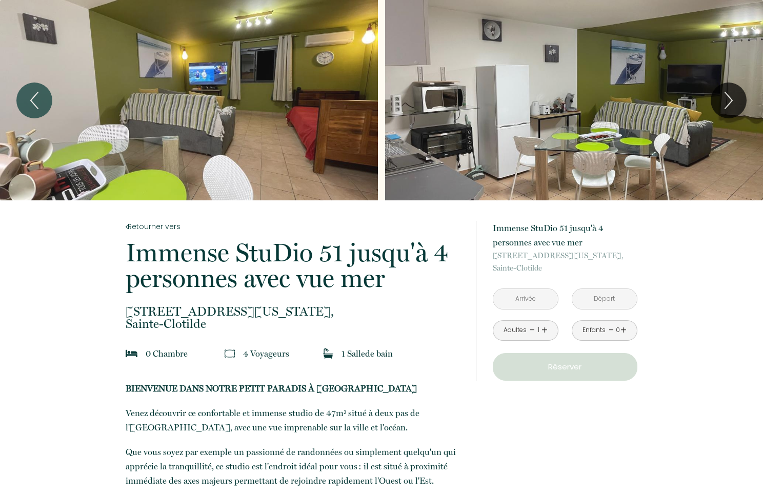
click at [521, 303] on input "text" at bounding box center [525, 299] width 65 height 20
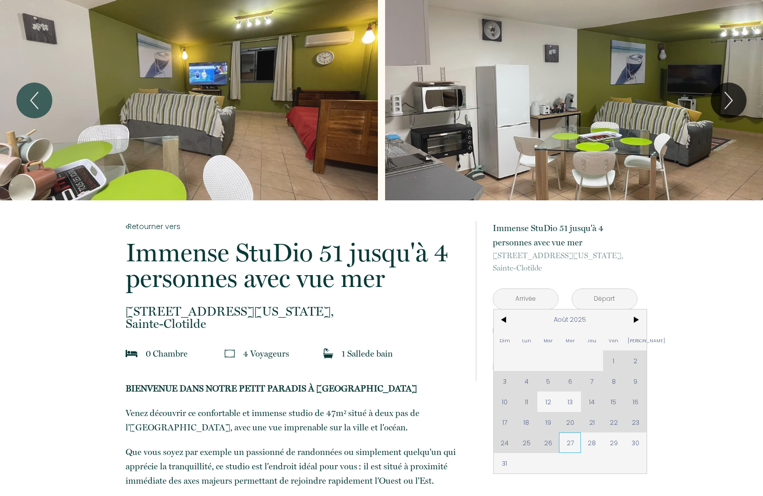
click at [570, 443] on span "27" at bounding box center [570, 443] width 22 height 20
type input "Mer 27 Août 2025"
type input "Jeu 28 Août 2025"
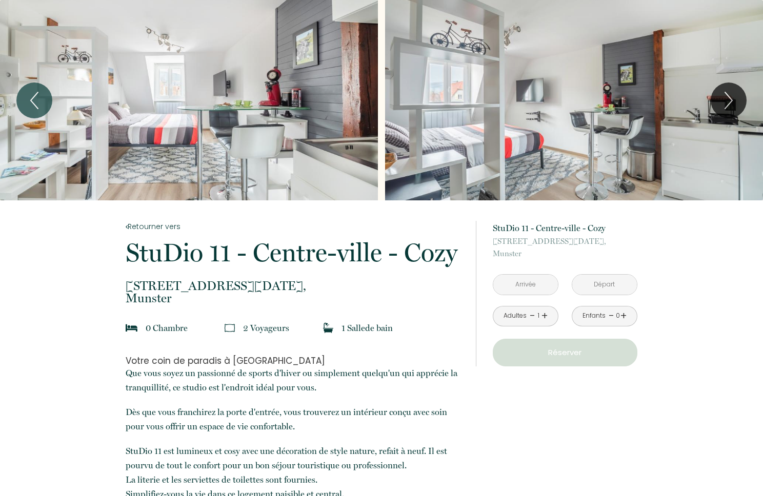
click at [539, 282] on input "text" at bounding box center [525, 285] width 65 height 20
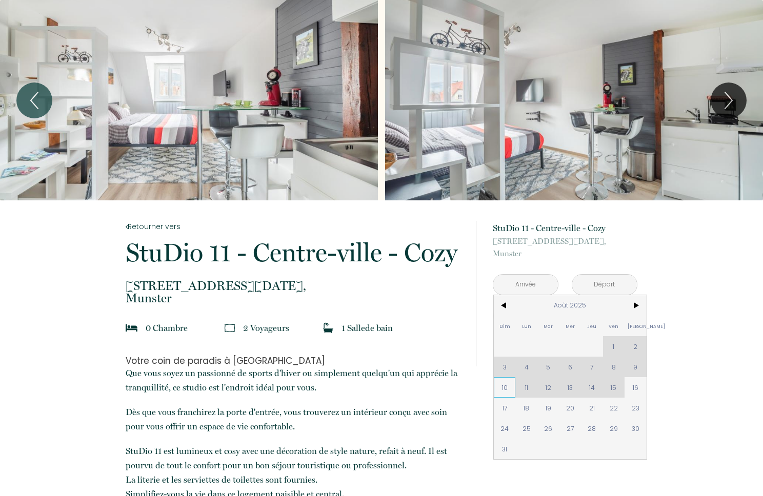
click at [506, 388] on span "10" at bounding box center [504, 387] width 22 height 20
type input "Dim 10 Août 2025"
type input "Lun 11 Août 2025"
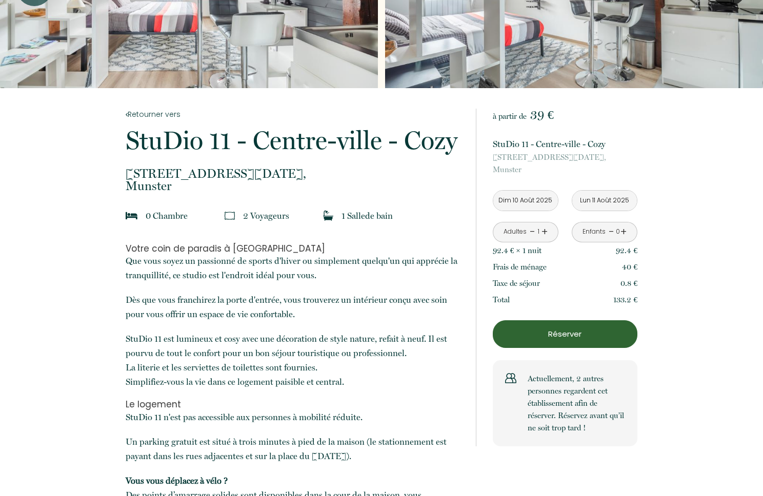
scroll to position [114, 0]
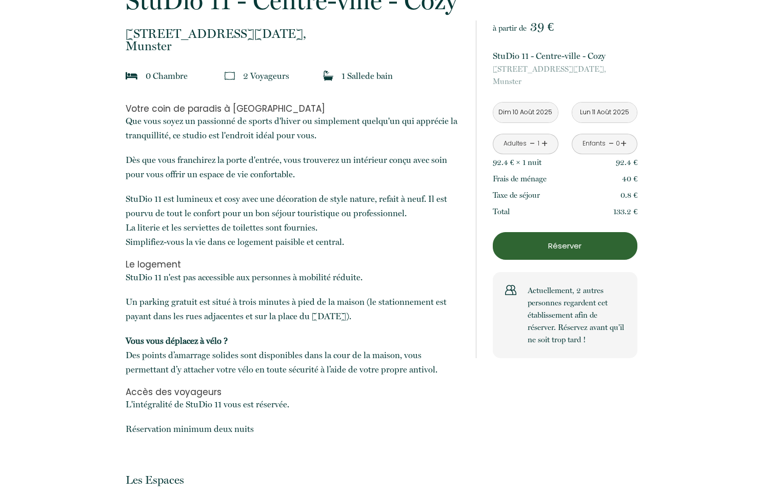
scroll to position [252, 0]
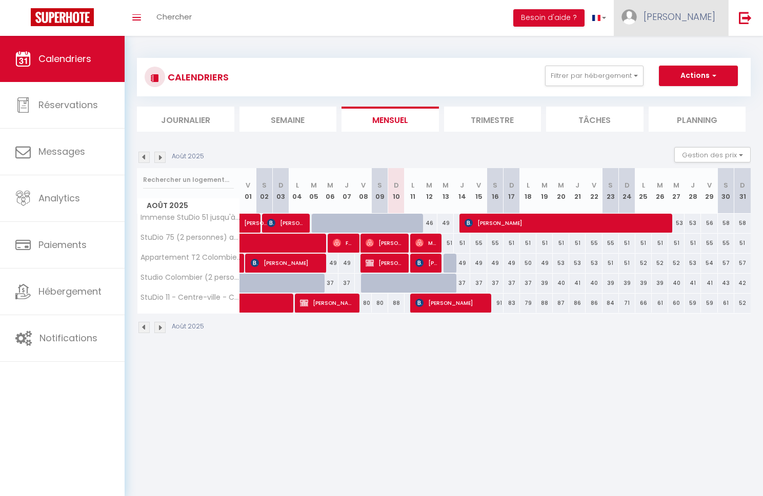
click at [693, 18] on span "[PERSON_NAME]" at bounding box center [679, 16] width 72 height 13
click at [693, 49] on link "Paramètres" at bounding box center [687, 51] width 76 height 17
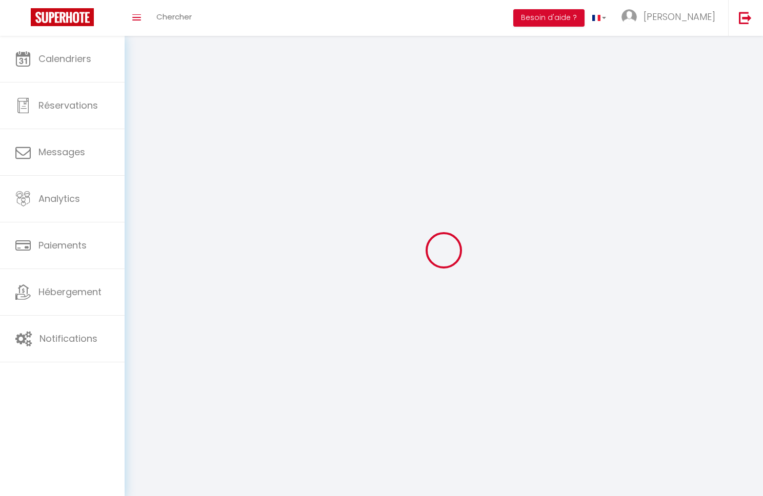
type input "Denis"
type input "Desgranges"
type input "+262692614197"
type input "DD Services, 13a avenue Eudoxie Nonge"
type input "97490"
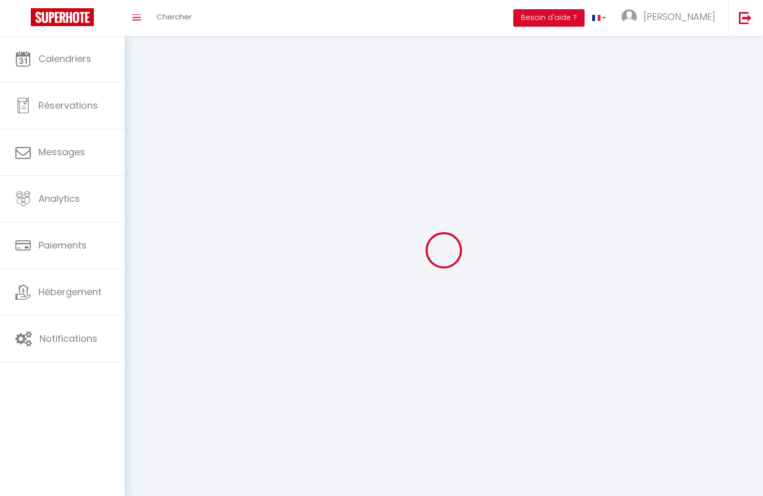
type input "Sainte Clotilde"
type input "IriGrJP4sBeI9BMy1pa3VUDkD"
type input "j2sBLqAzQvkinULK0pY6ueZqT"
select select "177"
select select "28"
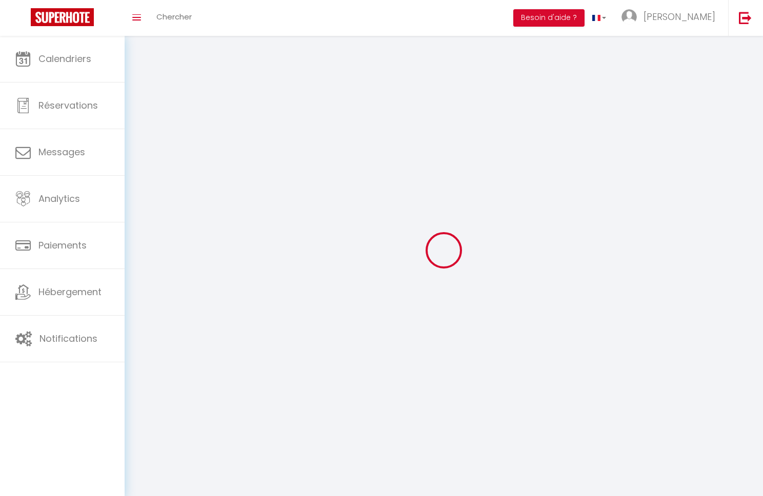
select select "fr"
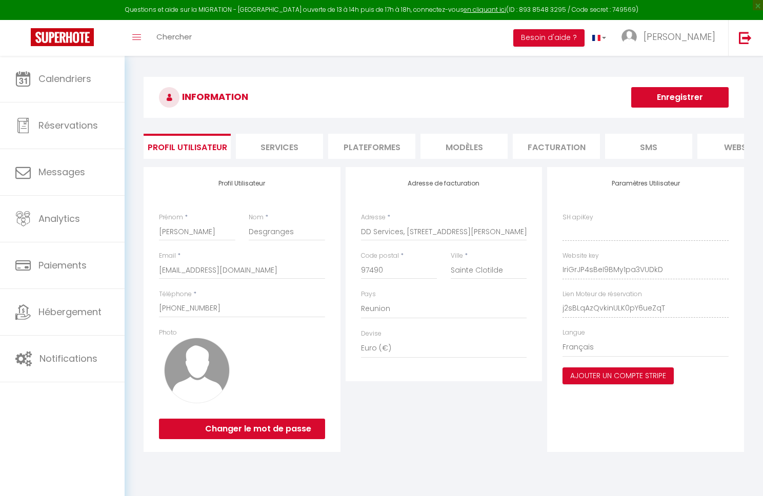
type input "IriGrJP4sBeI9BMy1pa3VUDkD"
type input "j2sBLqAzQvkinULK0pY6ueZqT"
type input "https://app.superhote.com/#/get-available-rentals/j2sBLqAzQvkinULK0pY6ueZqT"
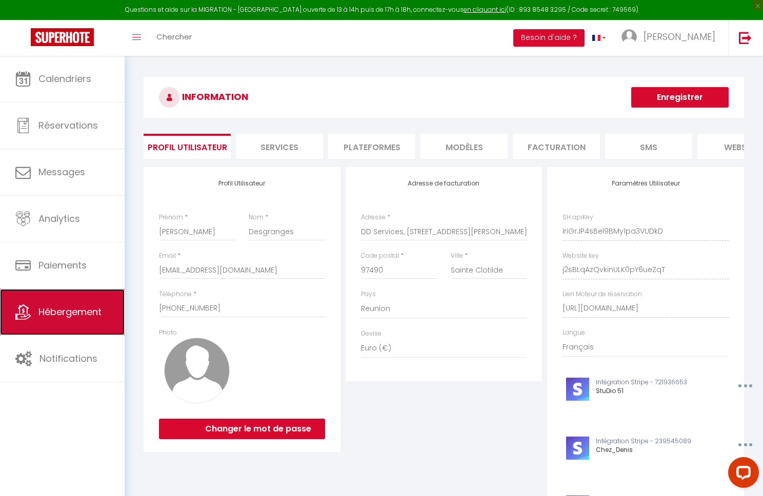
click at [47, 304] on link "Hébergement" at bounding box center [62, 312] width 125 height 46
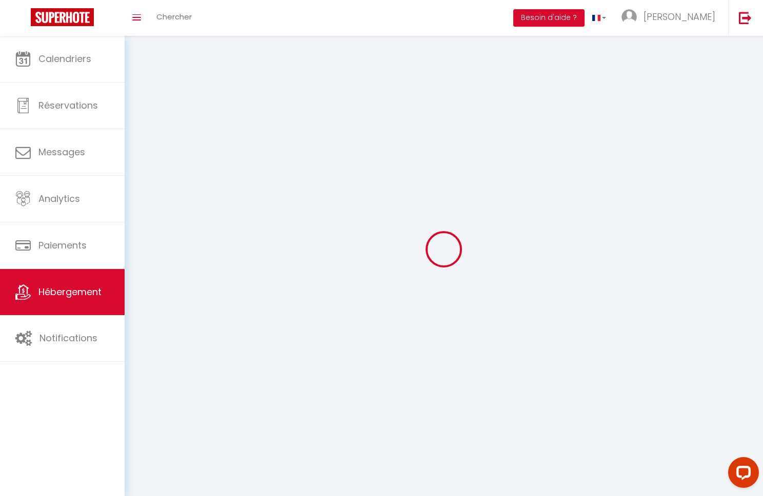
scroll to position [21, 0]
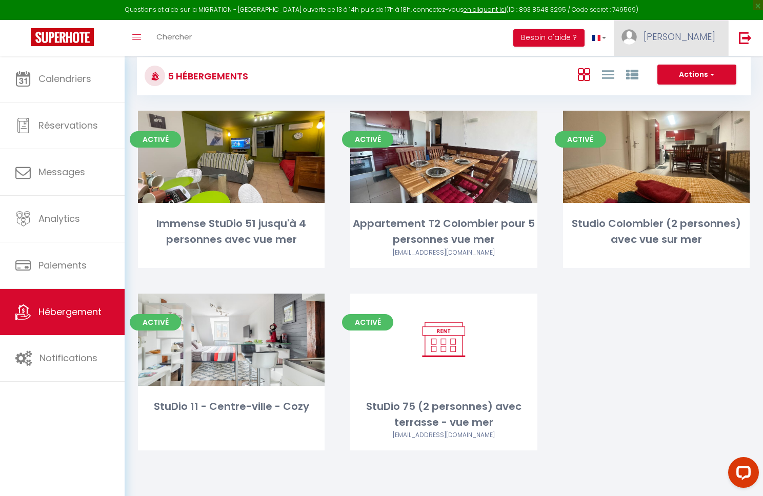
click at [706, 34] on span "[PERSON_NAME]" at bounding box center [679, 36] width 72 height 13
click at [690, 71] on link "Paramètres" at bounding box center [687, 71] width 76 height 17
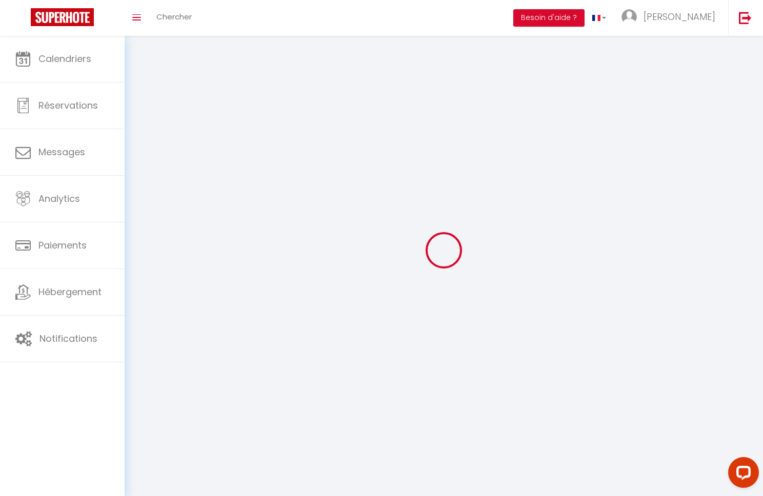
type input "[PERSON_NAME]"
type input "Desgranges"
type input "+262692614197"
type input "DD Services, 13a avenue Eudoxie Nonge"
type input "97490"
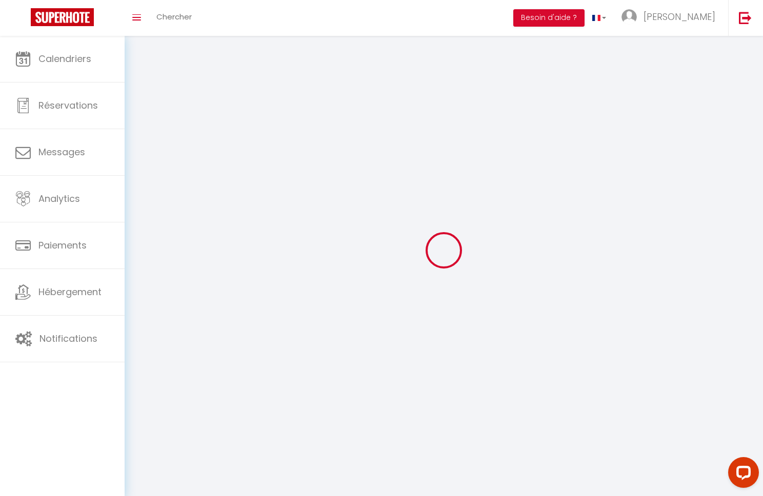
type input "Sainte Clotilde"
type input "IriGrJP4sBeI9BMy1pa3VUDkD"
type input "j2sBLqAzQvkinULK0pY6ueZqT"
select select "177"
select select "28"
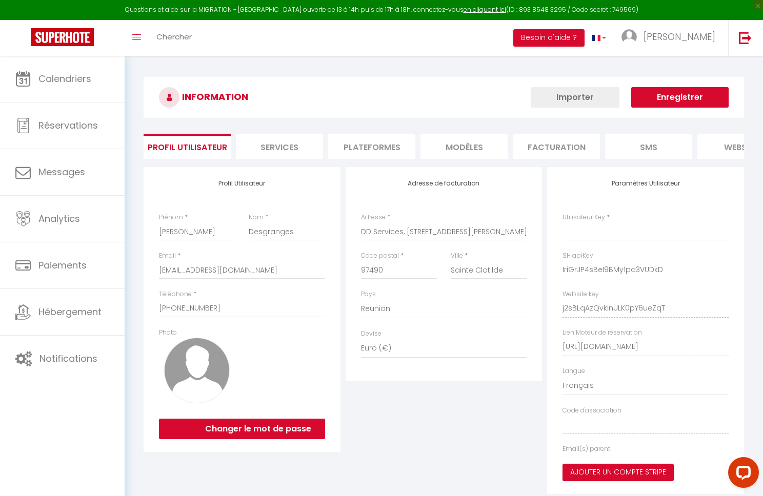
type input "IriGrJP4sBeI9BMy1pa3VUDkD"
type input "j2sBLqAzQvkinULK0pY6ueZqT"
type input "https://app.superhote.com/#/get-available-rentals/j2sBLqAzQvkinULK0pY6ueZqT"
select select "fr"
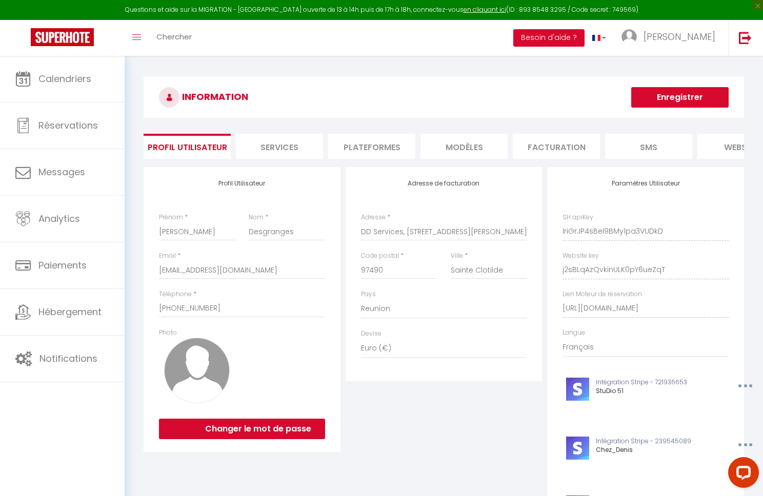
click at [355, 145] on li "Plateformes" at bounding box center [371, 146] width 87 height 25
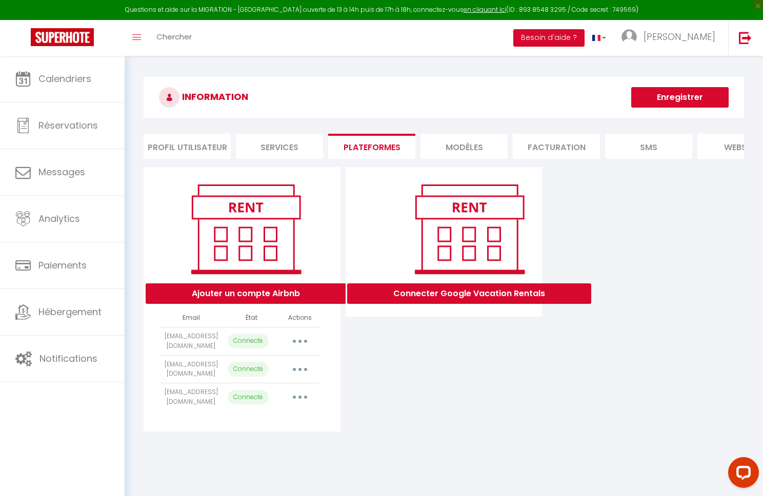
click at [298, 389] on button "button" at bounding box center [299, 397] width 29 height 16
click at [294, 412] on link "Importer les appartements" at bounding box center [254, 420] width 113 height 17
select select
select select "75310"
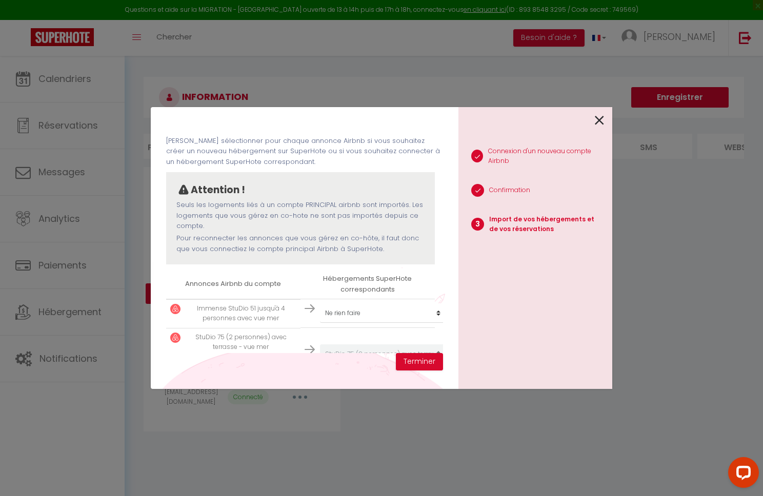
scroll to position [69, 0]
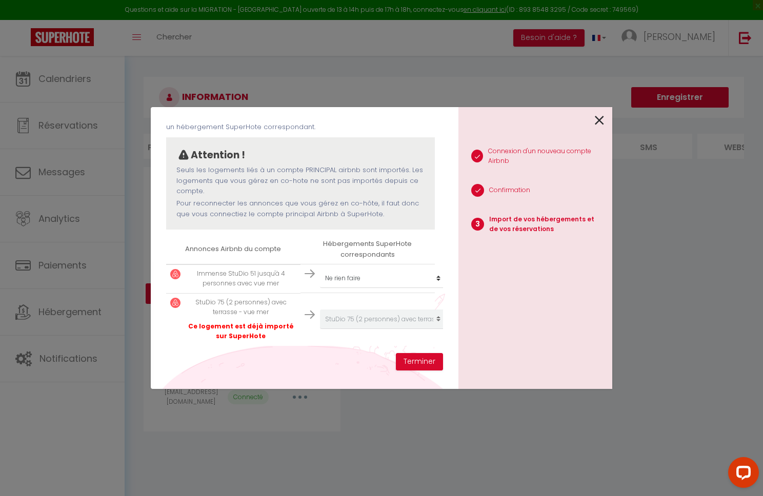
click at [253, 328] on p "Ce logement est déjà importé sur SuperHote" at bounding box center [241, 331] width 111 height 19
click at [438, 277] on select "Créer un nouveau hébergement Ne rien faire Immense StuDio 51 jusqu'à 4 personne…" at bounding box center [383, 278] width 126 height 19
select select "75310"
click at [426, 360] on button "Terminer" at bounding box center [419, 361] width 47 height 17
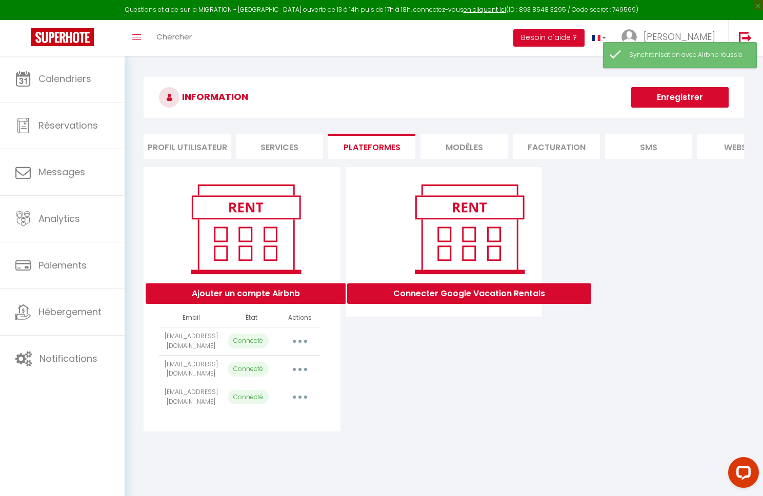
click at [298, 396] on icon "button" at bounding box center [299, 397] width 3 height 3
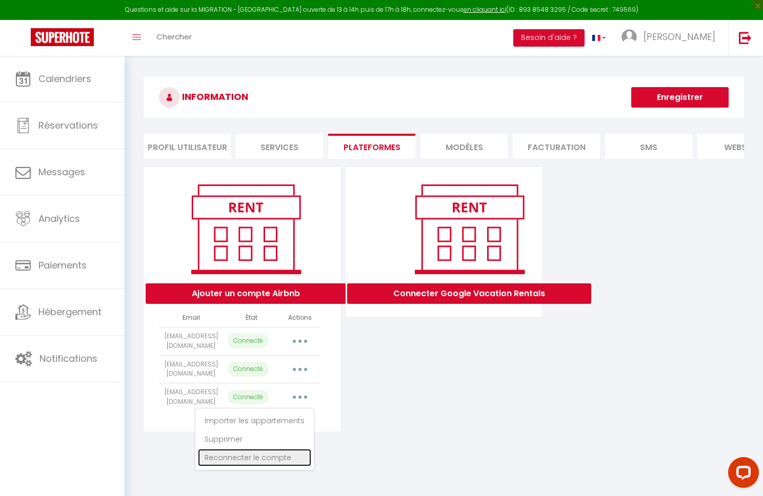
click at [277, 449] on link "Reconnecter le compte" at bounding box center [254, 457] width 113 height 17
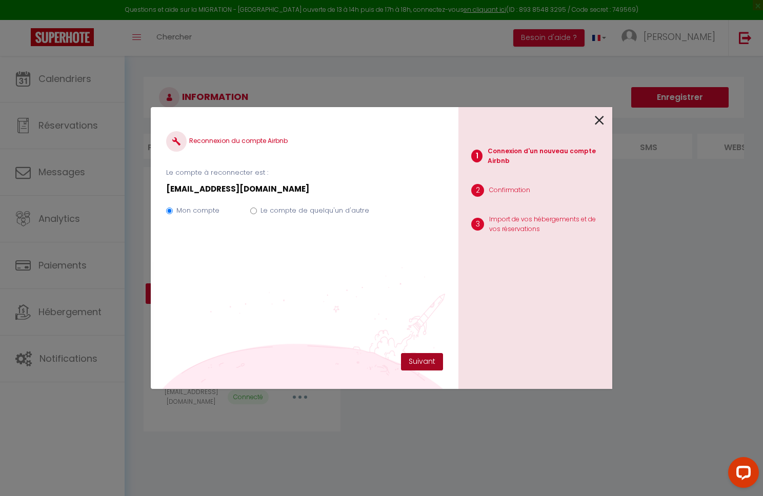
click at [421, 361] on button "Suivant" at bounding box center [422, 361] width 42 height 17
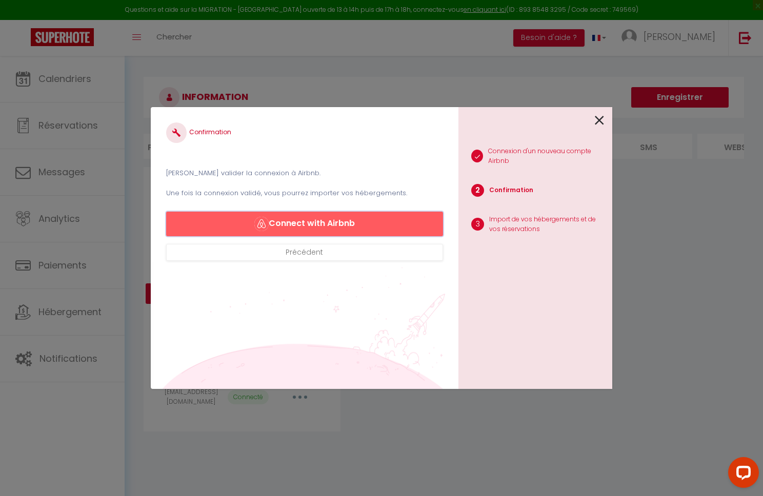
click at [333, 224] on button "Connect with Airbnb" at bounding box center [304, 224] width 277 height 25
click at [602, 119] on icon at bounding box center [598, 120] width 9 height 15
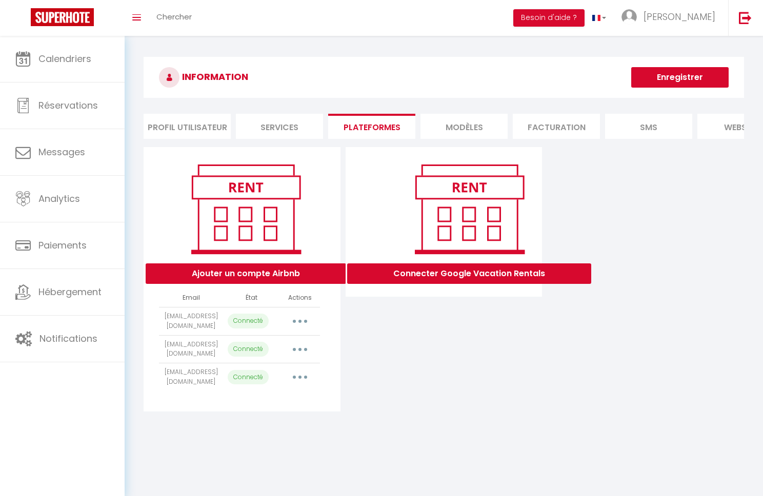
select select "28446"
select select
select select "75310"
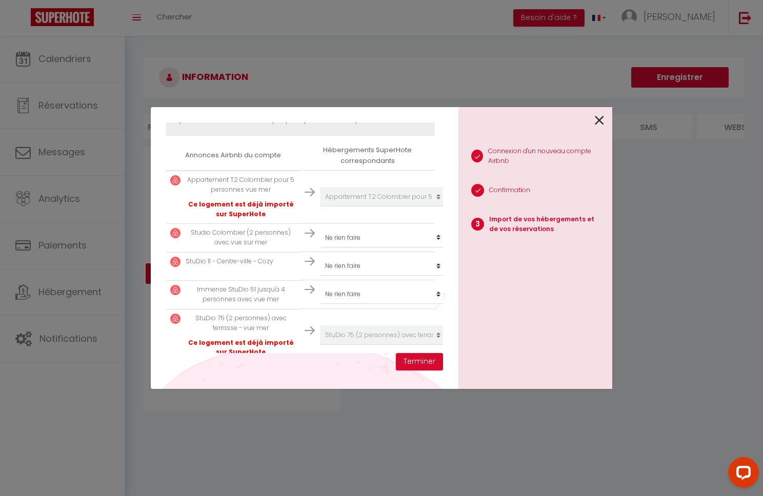
scroll to position [178, 0]
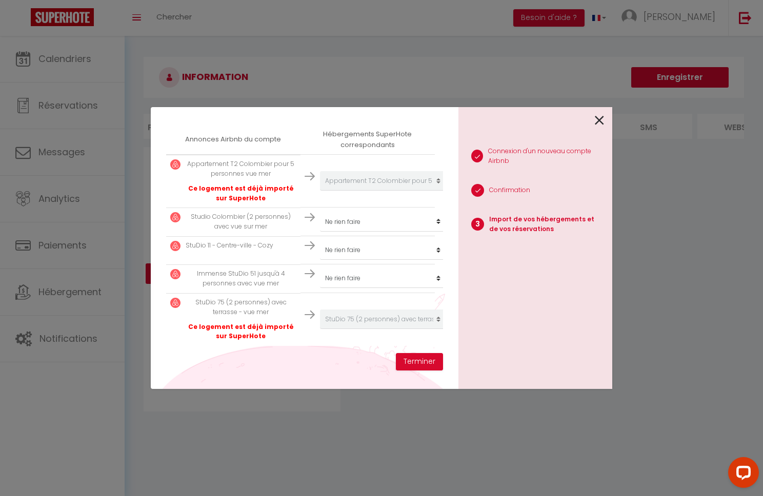
click at [530, 263] on div "1 Connexion d'un nouveau compte Airbnb 2 Confirmation 3 Import de vos hébergeme…" at bounding box center [535, 248] width 154 height 282
click at [600, 118] on icon at bounding box center [598, 120] width 9 height 15
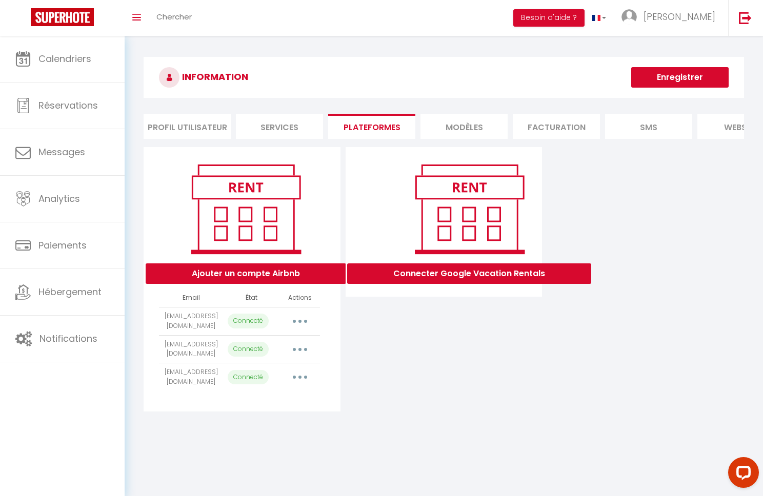
click at [521, 349] on div "Connecter Google Vacation Rentals" at bounding box center [444, 279] width 202 height 264
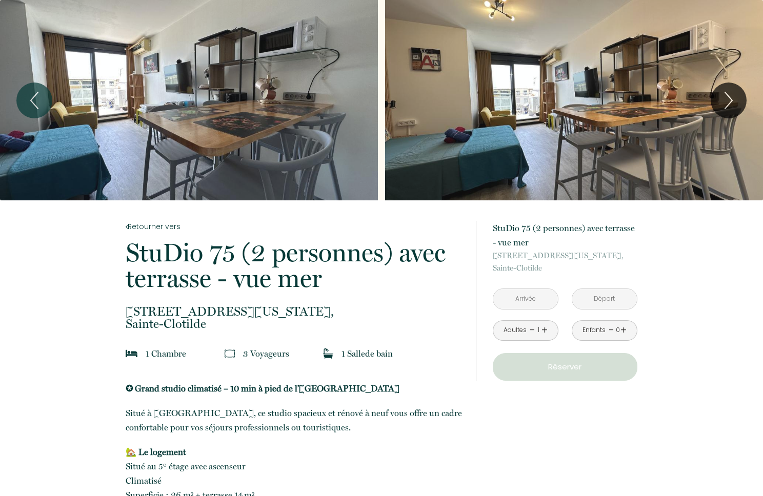
click at [525, 300] on input "text" at bounding box center [525, 299] width 65 height 20
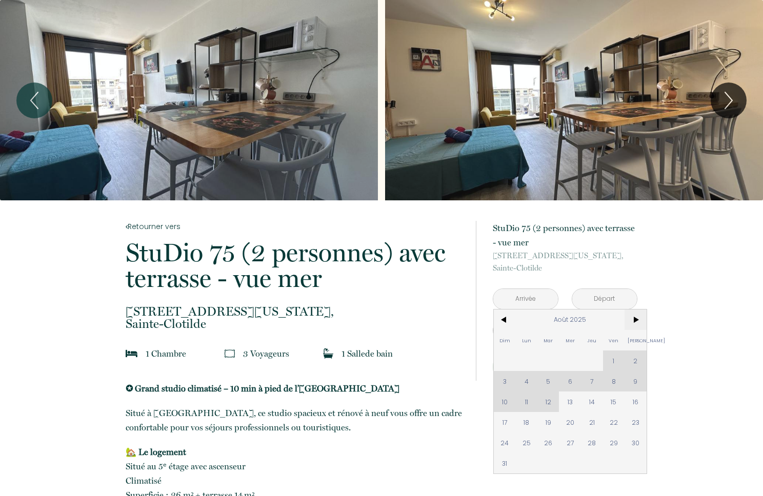
click at [635, 319] on span ">" at bounding box center [635, 320] width 22 height 20
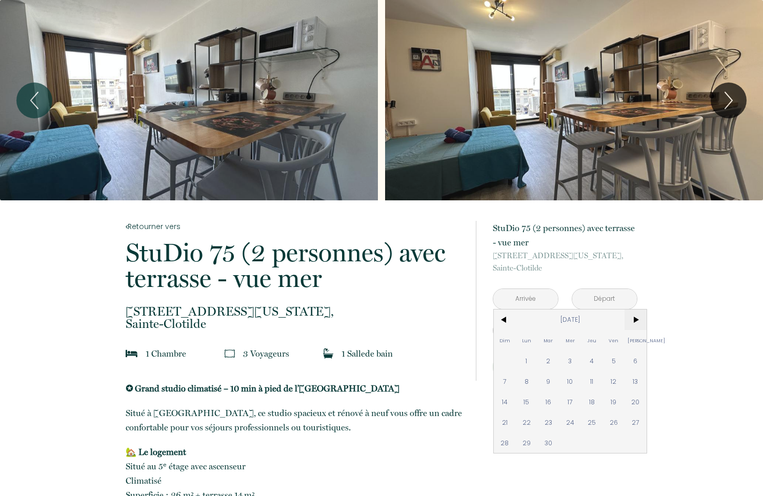
click at [635, 319] on span ">" at bounding box center [635, 320] width 22 height 20
click at [590, 381] on span "9" at bounding box center [592, 380] width 22 height 20
type input "Jeu 09 Oct 2025"
type input "Ven 10 Oct 2025"
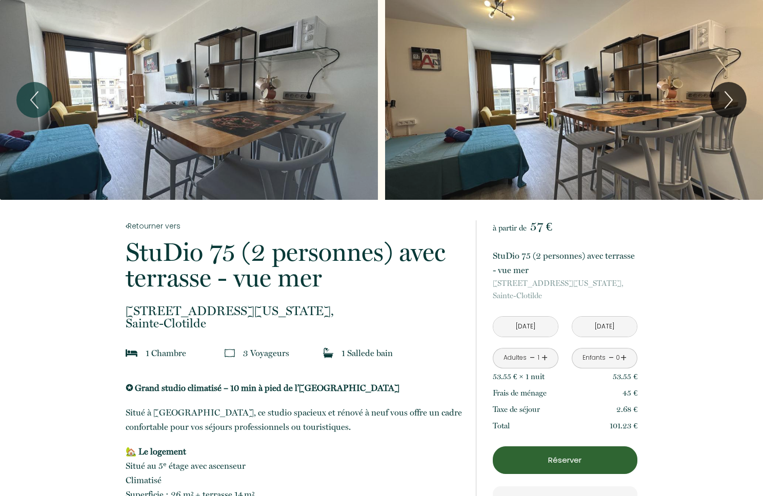
scroll to position [1, 0]
click at [529, 326] on input "Jeu 09 Oct 2025" at bounding box center [525, 326] width 65 height 20
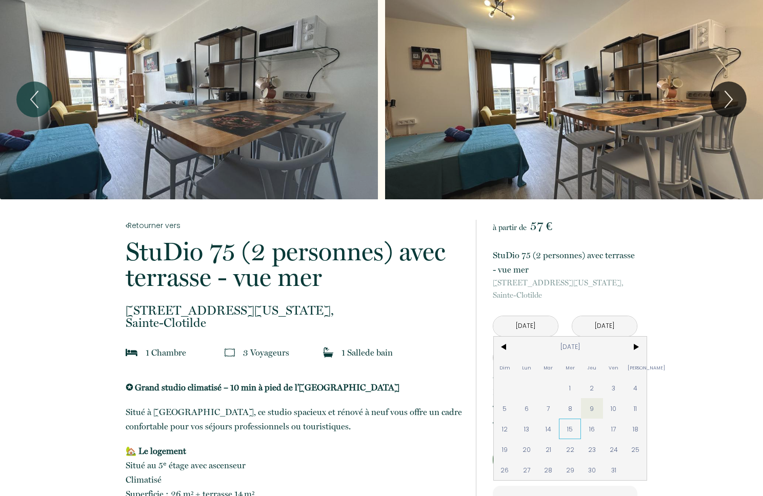
click at [572, 427] on span "15" at bounding box center [570, 429] width 22 height 20
type input "Mer 15 Oct 2025"
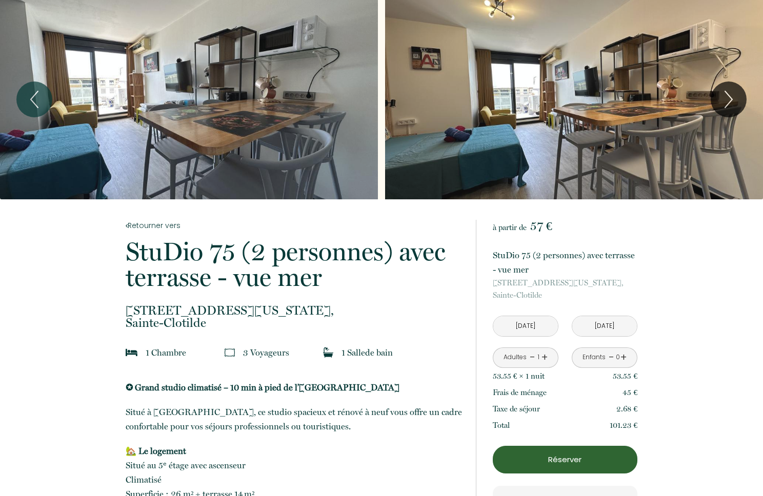
click at [612, 325] on input "Jeu 16 Oct 2025" at bounding box center [604, 326] width 65 height 20
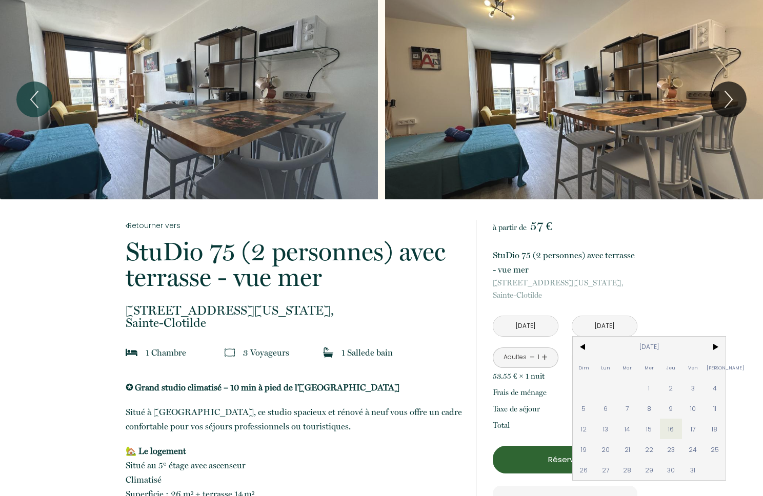
drag, startPoint x: 673, startPoint y: 448, endPoint x: 690, endPoint y: 267, distance: 181.2
click at [673, 447] on span "23" at bounding box center [671, 449] width 22 height 20
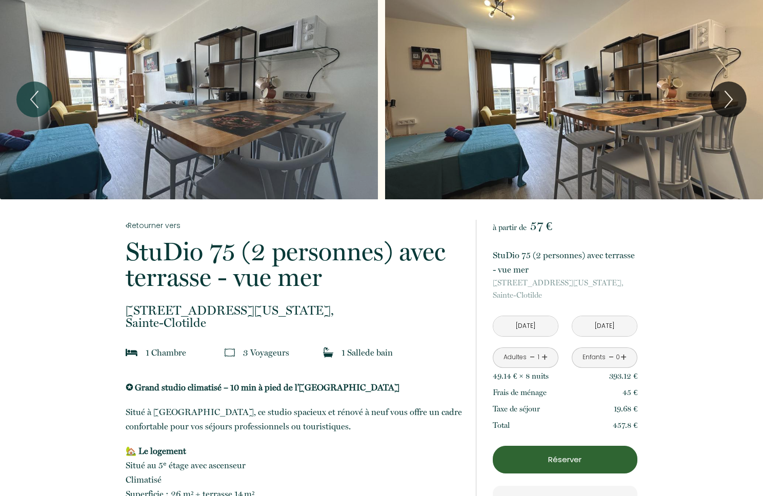
click at [608, 327] on input "Jeu 23 Oct 2025" at bounding box center [604, 326] width 65 height 20
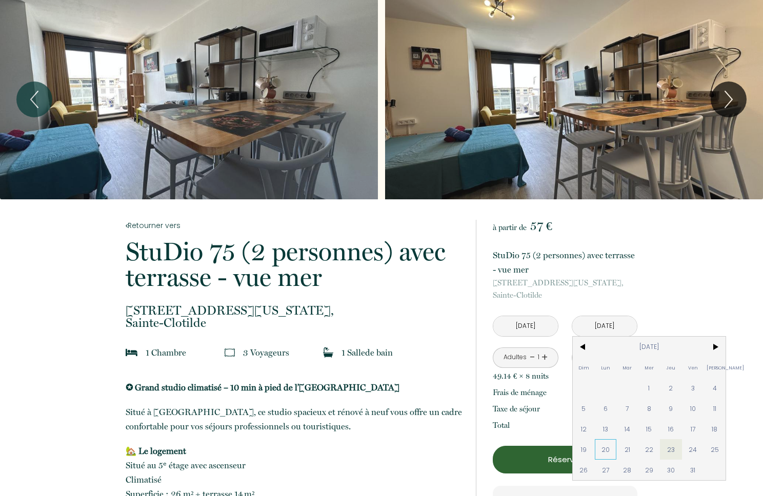
click at [608, 445] on span "20" at bounding box center [605, 449] width 22 height 20
type input "Lun 20 Oct 2025"
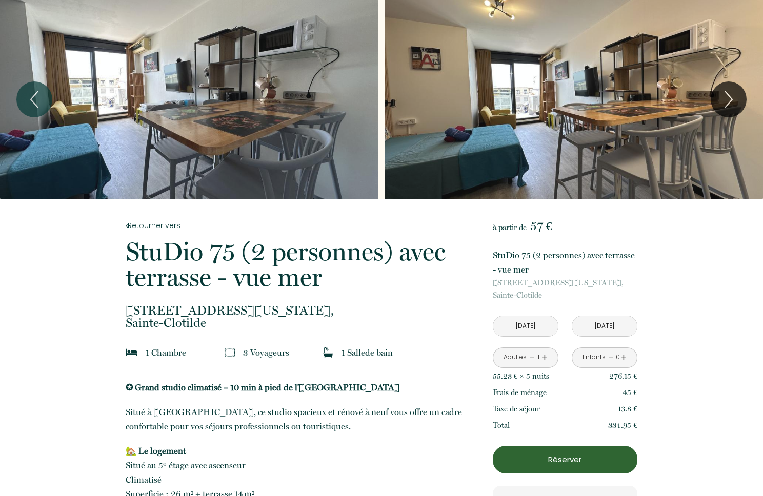
drag, startPoint x: 71, startPoint y: 212, endPoint x: 88, endPoint y: 201, distance: 20.0
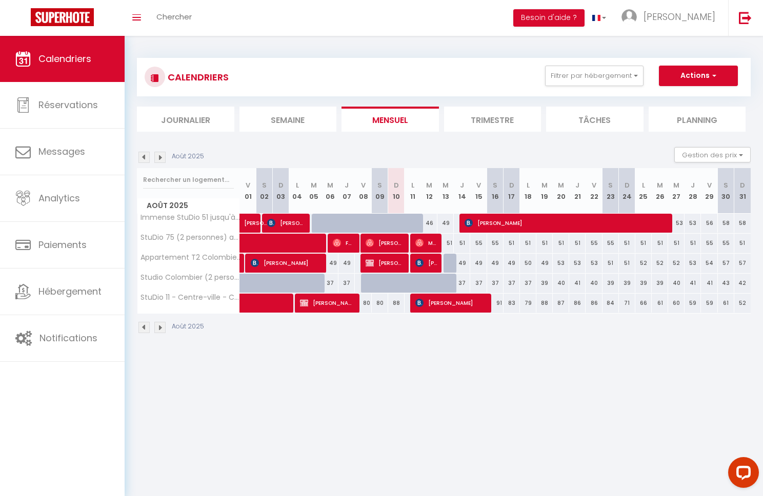
click at [500, 116] on li "Trimestre" at bounding box center [492, 119] width 97 height 25
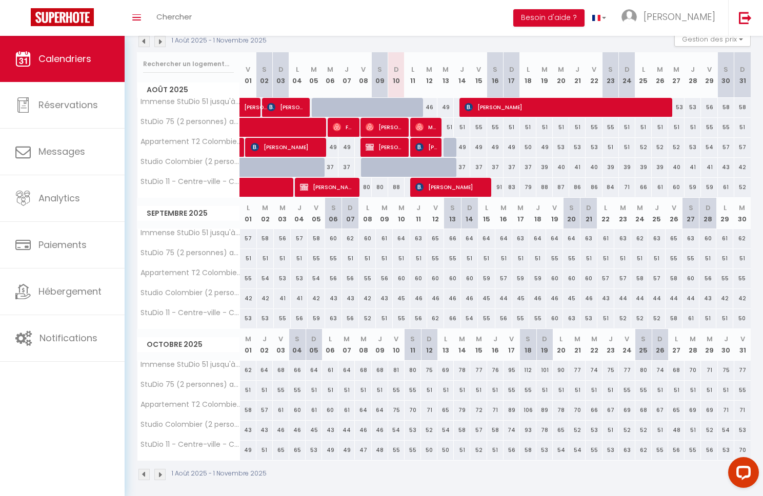
scroll to position [122, 0]
